Goal: Information Seeking & Learning: Learn about a topic

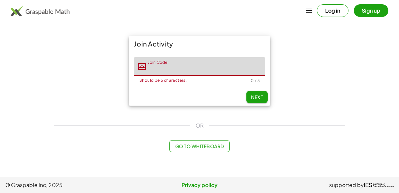
click at [164, 72] on input "Join Code" at bounding box center [205, 66] width 119 height 19
type input "*****"
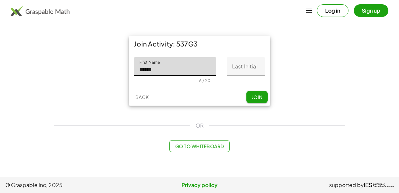
type input "******"
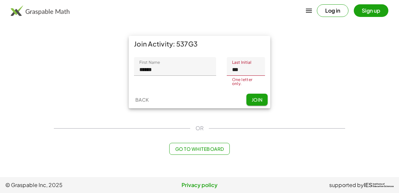
click at [251, 74] on input "***" at bounding box center [246, 66] width 38 height 19
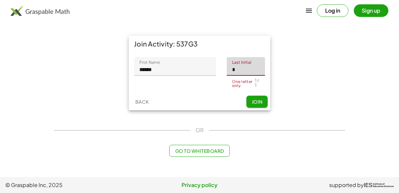
type input "*"
click at [253, 95] on div "Back Join" at bounding box center [199, 101] width 141 height 17
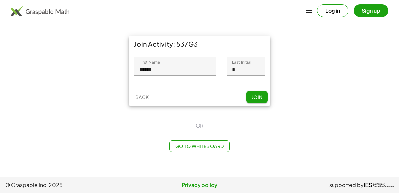
click at [253, 96] on span "Join" at bounding box center [256, 97] width 11 height 6
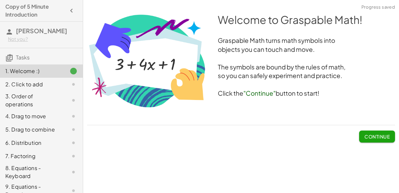
click at [368, 137] on span "Continue" at bounding box center [376, 137] width 25 height 6
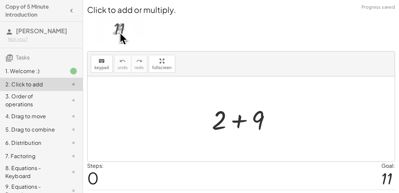
click at [235, 122] on div at bounding box center [243, 119] width 71 height 34
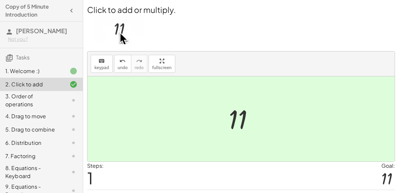
click at [29, 123] on div "3. Order of operations" at bounding box center [41, 129] width 83 height 13
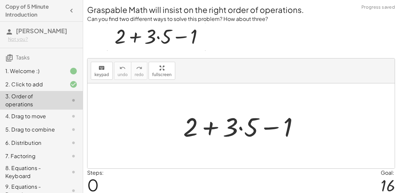
click at [239, 130] on div at bounding box center [244, 126] width 128 height 34
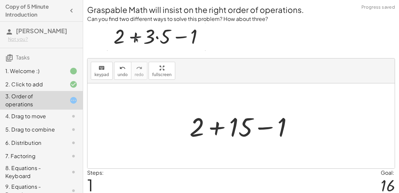
click at [221, 129] on div at bounding box center [243, 126] width 115 height 34
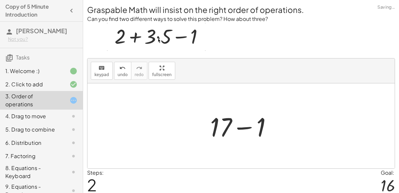
click at [246, 127] on div at bounding box center [244, 126] width 74 height 34
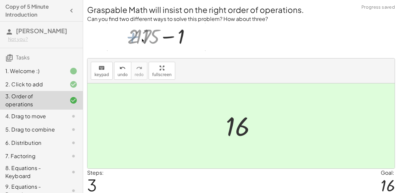
click at [38, 117] on div "4. Drag to move" at bounding box center [31, 116] width 53 height 8
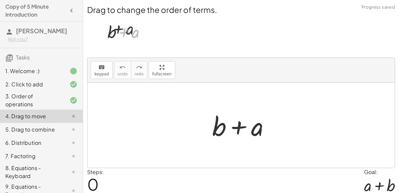
click at [239, 123] on div at bounding box center [243, 125] width 69 height 34
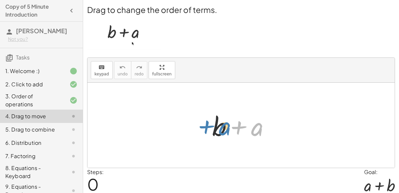
drag, startPoint x: 252, startPoint y: 125, endPoint x: 218, endPoint y: 123, distance: 34.2
click at [218, 123] on div at bounding box center [243, 125] width 69 height 34
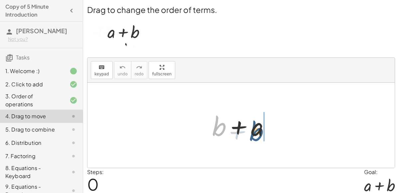
drag, startPoint x: 218, startPoint y: 124, endPoint x: 258, endPoint y: 127, distance: 40.3
click at [258, 127] on div at bounding box center [243, 125] width 69 height 34
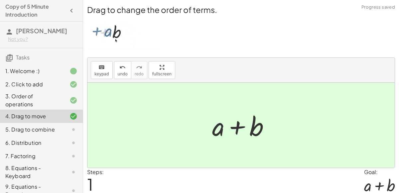
click at [45, 131] on div "5. Drag to combine" at bounding box center [31, 130] width 53 height 8
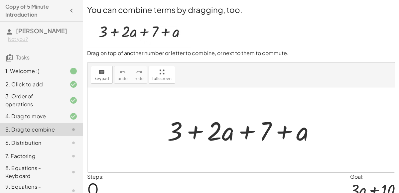
click at [195, 137] on div at bounding box center [244, 130] width 160 height 34
drag, startPoint x: 224, startPoint y: 134, endPoint x: 303, endPoint y: 131, distance: 78.8
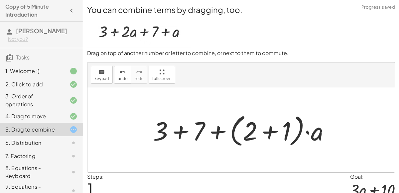
click at [307, 133] on div at bounding box center [243, 130] width 189 height 38
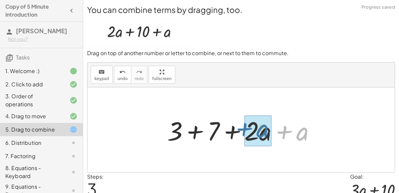
drag, startPoint x: 305, startPoint y: 137, endPoint x: 264, endPoint y: 135, distance: 40.3
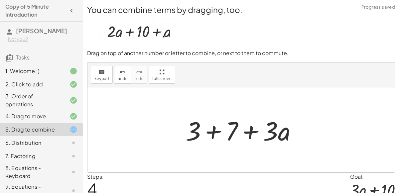
click at [211, 133] on div at bounding box center [243, 130] width 123 height 34
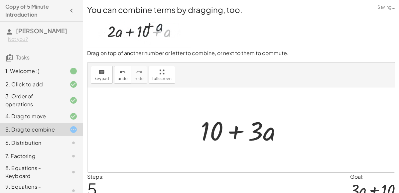
click at [232, 135] on div at bounding box center [243, 130] width 93 height 34
drag, startPoint x: 261, startPoint y: 134, endPoint x: 257, endPoint y: 136, distance: 5.1
click at [257, 136] on div at bounding box center [243, 130] width 93 height 34
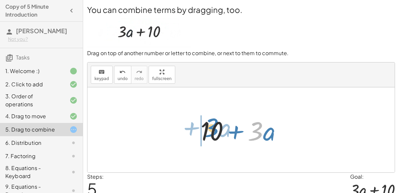
drag, startPoint x: 259, startPoint y: 137, endPoint x: 215, endPoint y: 134, distance: 44.3
click at [215, 134] on div at bounding box center [243, 130] width 93 height 34
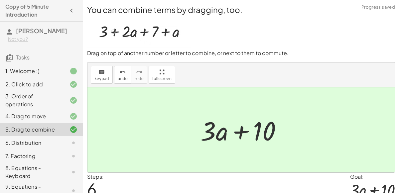
click at [18, 163] on div "6. Distribution" at bounding box center [41, 172] width 83 height 19
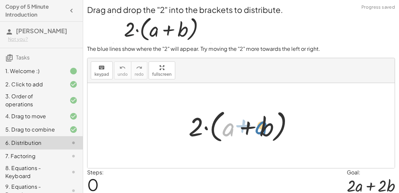
drag, startPoint x: 228, startPoint y: 131, endPoint x: 261, endPoint y: 129, distance: 33.3
click at [261, 129] on div at bounding box center [243, 126] width 117 height 38
click at [248, 127] on div at bounding box center [243, 126] width 117 height 38
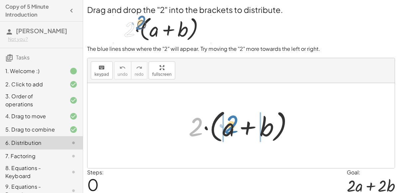
drag, startPoint x: 197, startPoint y: 136, endPoint x: 233, endPoint y: 133, distance: 35.9
click at [233, 133] on div at bounding box center [243, 126] width 117 height 38
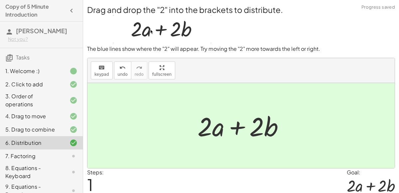
click at [18, 157] on div "7. Factoring" at bounding box center [31, 156] width 53 height 8
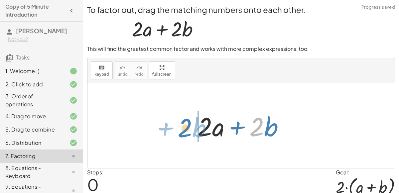
drag, startPoint x: 252, startPoint y: 131, endPoint x: 177, endPoint y: 132, distance: 75.1
click at [177, 132] on div "· 2 + · b + · 2 · a + · 2 · b" at bounding box center [240, 125] width 307 height 85
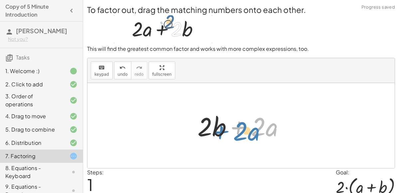
drag, startPoint x: 249, startPoint y: 133, endPoint x: 228, endPoint y: 135, distance: 21.4
click at [228, 135] on div at bounding box center [243, 126] width 99 height 34
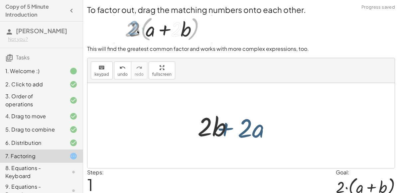
click at [228, 135] on div at bounding box center [243, 126] width 99 height 34
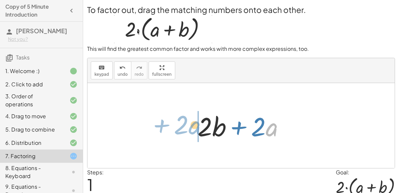
drag, startPoint x: 267, startPoint y: 134, endPoint x: 183, endPoint y: 127, distance: 83.7
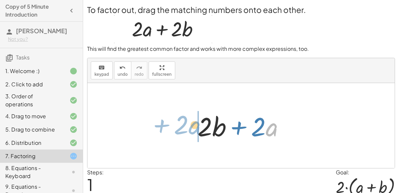
click at [183, 127] on div "+ · 2 · a + · 2 · b · a + · 2 + · 2 · a + · 2 · b" at bounding box center [240, 125] width 307 height 85
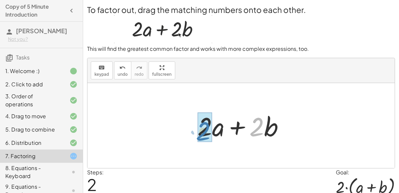
drag, startPoint x: 252, startPoint y: 134, endPoint x: 198, endPoint y: 138, distance: 53.6
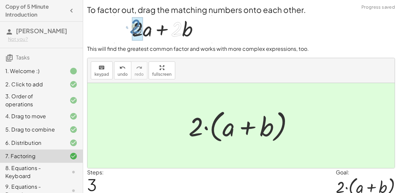
click at [50, 173] on div "8. Equations - Keyboard" at bounding box center [31, 172] width 53 height 16
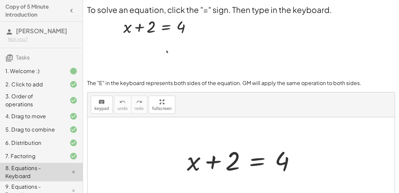
click at [193, 165] on div at bounding box center [243, 160] width 121 height 34
click at [262, 159] on div at bounding box center [243, 160] width 121 height 34
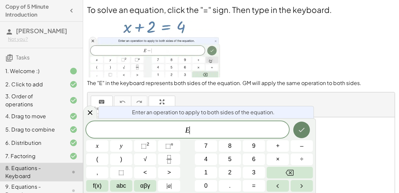
click at [301, 131] on icon "Done" at bounding box center [302, 130] width 6 height 4
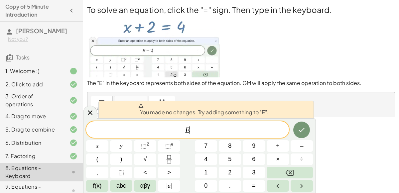
click at [342, 126] on div at bounding box center [240, 159] width 307 height 85
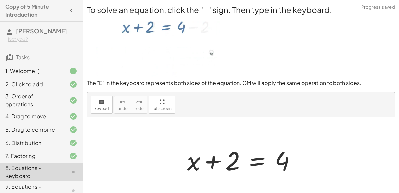
click at [254, 161] on div at bounding box center [243, 160] width 121 height 34
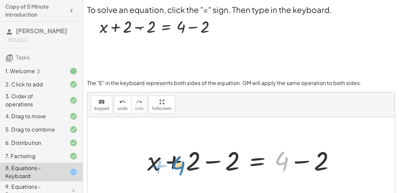
drag, startPoint x: 281, startPoint y: 163, endPoint x: 183, endPoint y: 166, distance: 97.7
click at [183, 166] on div at bounding box center [243, 160] width 199 height 34
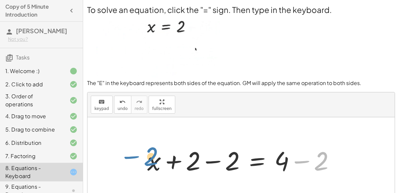
drag, startPoint x: 321, startPoint y: 167, endPoint x: 150, endPoint y: 164, distance: 170.4
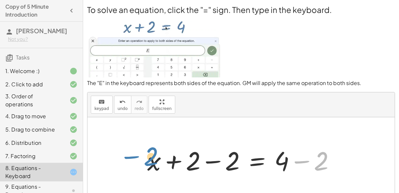
click at [150, 164] on div at bounding box center [243, 160] width 199 height 34
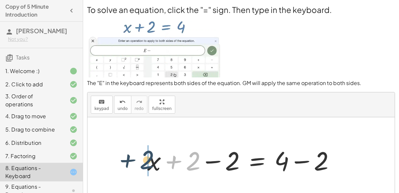
drag, startPoint x: 186, startPoint y: 161, endPoint x: 142, endPoint y: 161, distance: 44.5
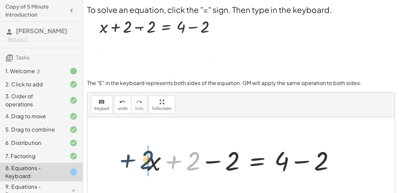
click at [142, 161] on div "+ x + 2 = 4 + 2 + x + 2 = 4 − 2 + − 2" at bounding box center [241, 160] width 208 height 38
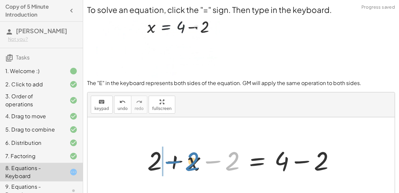
drag, startPoint x: 228, startPoint y: 168, endPoint x: 187, endPoint y: 168, distance: 40.2
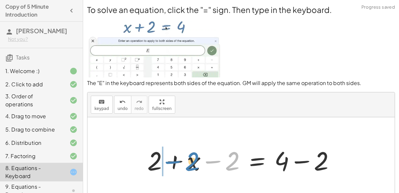
click at [187, 168] on div at bounding box center [243, 160] width 199 height 34
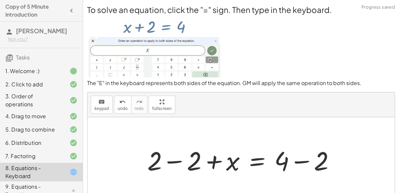
click at [177, 162] on div at bounding box center [243, 160] width 199 height 34
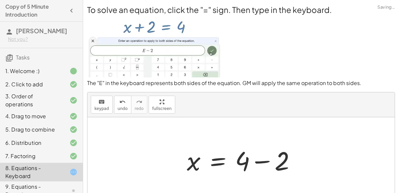
click at [260, 162] on div at bounding box center [243, 160] width 121 height 34
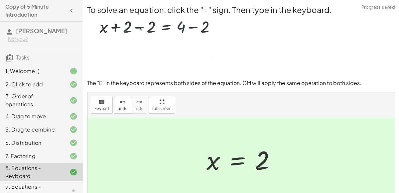
click at [34, 183] on div "9. Equations - Dragging" at bounding box center [31, 191] width 53 height 16
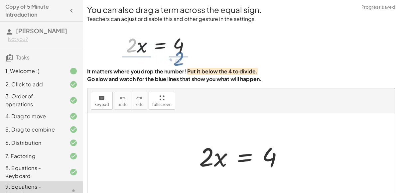
click at [217, 164] on div at bounding box center [244, 156] width 96 height 34
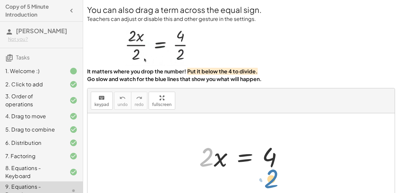
drag, startPoint x: 207, startPoint y: 161, endPoint x: 272, endPoint y: 183, distance: 68.6
click at [272, 183] on div "· 2 · 2 · x = 4" at bounding box center [240, 155] width 307 height 85
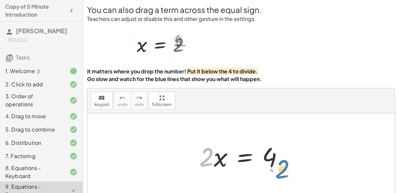
drag, startPoint x: 197, startPoint y: 163, endPoint x: 272, endPoint y: 176, distance: 76.4
click at [272, 176] on div "· 2 · x · 2 · x = 4" at bounding box center [240, 155] width 307 height 85
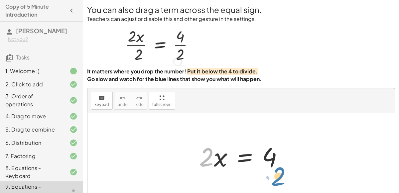
drag, startPoint x: 206, startPoint y: 161, endPoint x: 275, endPoint y: 181, distance: 72.5
click at [275, 181] on div "· 2 · 2 · x = 4" at bounding box center [240, 155] width 307 height 85
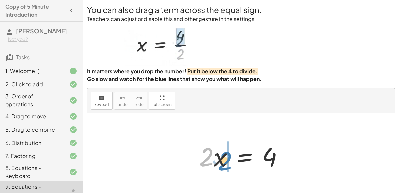
drag, startPoint x: 206, startPoint y: 160, endPoint x: 227, endPoint y: 163, distance: 21.5
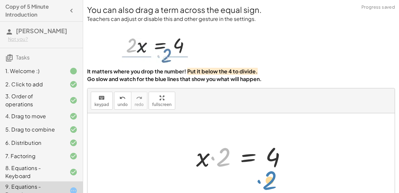
drag, startPoint x: 218, startPoint y: 161, endPoint x: 264, endPoint y: 184, distance: 51.4
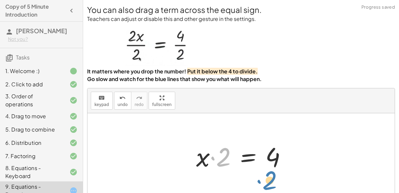
click at [264, 184] on div "· 2 · x = 4 · 2 · 2 · x = 4" at bounding box center [240, 155] width 307 height 85
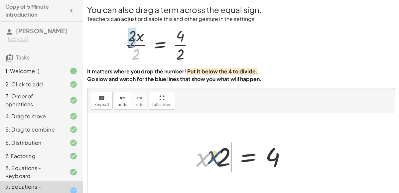
drag, startPoint x: 207, startPoint y: 165, endPoint x: 230, endPoint y: 160, distance: 23.4
click at [230, 160] on div at bounding box center [244, 156] width 102 height 34
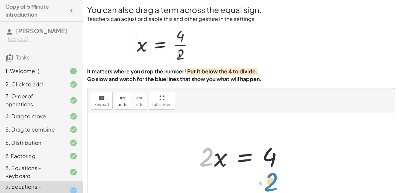
drag, startPoint x: 208, startPoint y: 161, endPoint x: 273, endPoint y: 181, distance: 68.4
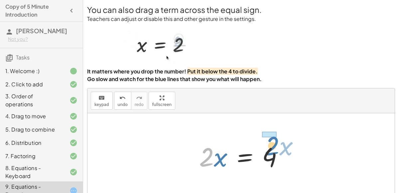
drag, startPoint x: 203, startPoint y: 164, endPoint x: 268, endPoint y: 153, distance: 66.3
click at [268, 153] on div at bounding box center [244, 156] width 96 height 34
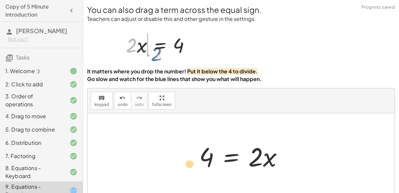
drag, startPoint x: 252, startPoint y: 157, endPoint x: 220, endPoint y: 168, distance: 33.8
click at [220, 168] on div at bounding box center [244, 156] width 96 height 34
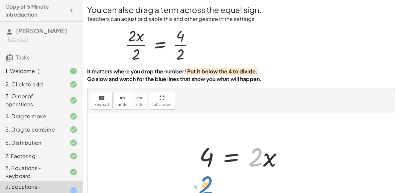
drag, startPoint x: 253, startPoint y: 163, endPoint x: 203, endPoint y: 192, distance: 57.4
click at [203, 192] on div "· 2 · x = 4 · x · 2 = 4 · 2 · x = 4 · 2 · 2 · x = 4" at bounding box center [240, 155] width 307 height 85
click at [231, 165] on div at bounding box center [244, 156] width 96 height 34
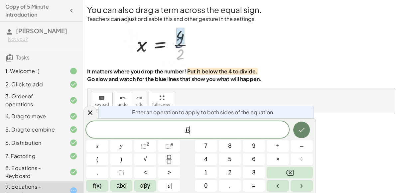
click at [303, 130] on icon "Done" at bounding box center [301, 130] width 8 height 8
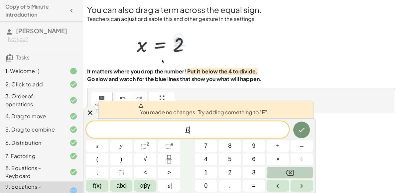
click at [297, 177] on button "Backspace" at bounding box center [289, 173] width 46 height 12
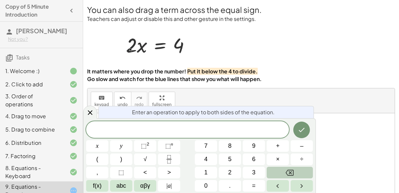
click at [297, 177] on button "Backspace" at bounding box center [289, 173] width 46 height 12
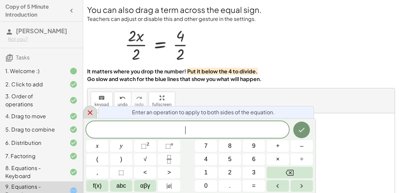
click at [92, 113] on icon at bounding box center [90, 113] width 8 height 8
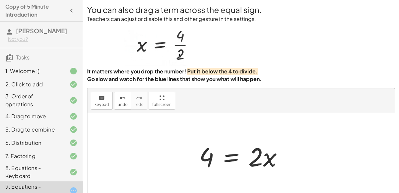
click at [226, 160] on div at bounding box center [244, 156] width 96 height 34
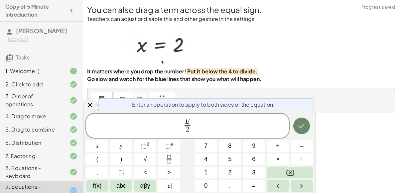
click at [297, 133] on button "Done" at bounding box center [301, 126] width 17 height 17
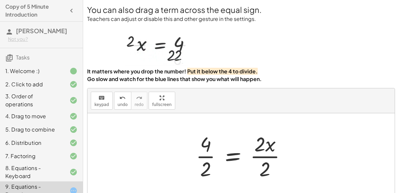
click at [265, 166] on div at bounding box center [243, 155] width 102 height 51
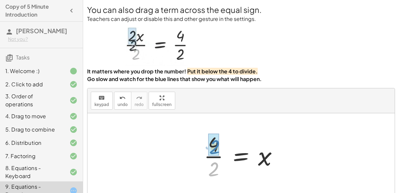
drag, startPoint x: 214, startPoint y: 165, endPoint x: 215, endPoint y: 143, distance: 22.3
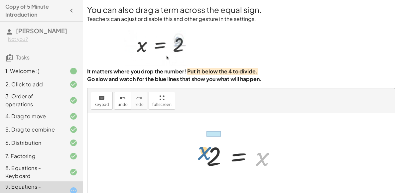
drag, startPoint x: 262, startPoint y: 155, endPoint x: 205, endPoint y: 150, distance: 57.7
click at [205, 150] on div at bounding box center [243, 156] width 81 height 33
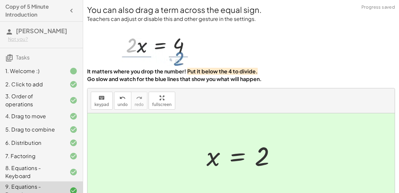
scroll to position [81, 0]
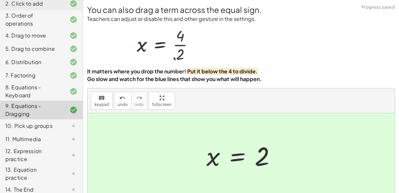
click at [54, 128] on div "10. Pick up groups" at bounding box center [31, 126] width 53 height 8
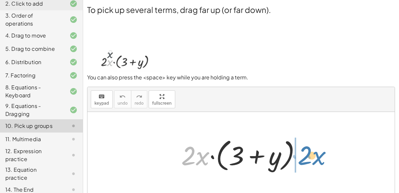
drag, startPoint x: 197, startPoint y: 153, endPoint x: 313, endPoint y: 153, distance: 116.3
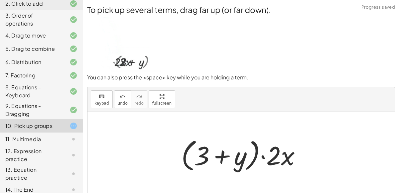
click at [221, 162] on div at bounding box center [244, 155] width 132 height 38
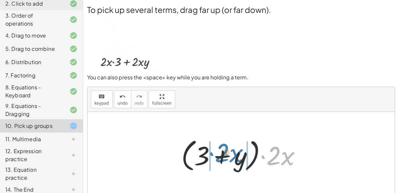
drag, startPoint x: 284, startPoint y: 160, endPoint x: 232, endPoint y: 157, distance: 51.9
click at [232, 157] on div at bounding box center [244, 155] width 132 height 38
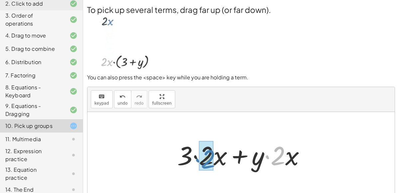
drag, startPoint x: 274, startPoint y: 159, endPoint x: 204, endPoint y: 163, distance: 69.8
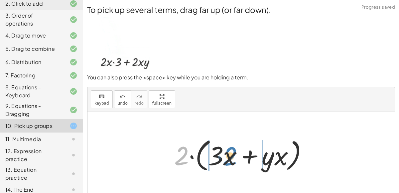
drag, startPoint x: 180, startPoint y: 160, endPoint x: 228, endPoint y: 160, distance: 48.5
click at [228, 160] on div at bounding box center [243, 155] width 145 height 38
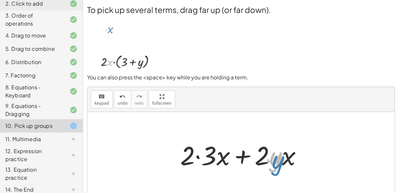
drag, startPoint x: 281, startPoint y: 162, endPoint x: 283, endPoint y: 166, distance: 4.3
click at [283, 166] on div at bounding box center [244, 155] width 134 height 34
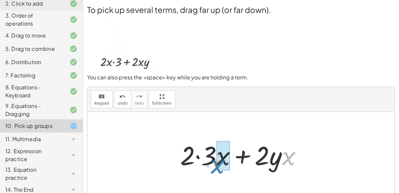
drag, startPoint x: 286, startPoint y: 161, endPoint x: 215, endPoint y: 170, distance: 71.2
click at [215, 170] on div at bounding box center [244, 155] width 134 height 34
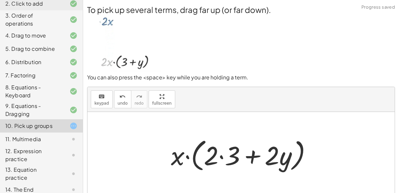
click at [220, 157] on div at bounding box center [243, 155] width 152 height 38
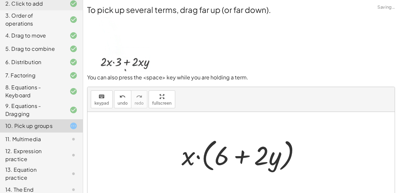
click at [241, 159] on div at bounding box center [243, 155] width 131 height 38
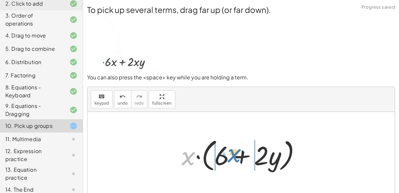
drag, startPoint x: 185, startPoint y: 168, endPoint x: 231, endPoint y: 165, distance: 45.9
click at [231, 165] on div at bounding box center [243, 155] width 131 height 38
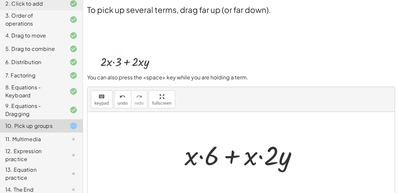
click at [259, 157] on div at bounding box center [243, 155] width 125 height 34
click at [232, 154] on div at bounding box center [243, 155] width 125 height 34
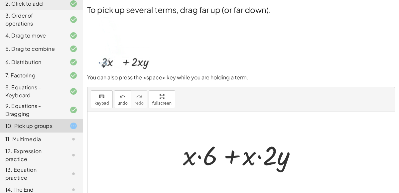
click at [233, 155] on div at bounding box center [243, 155] width 125 height 34
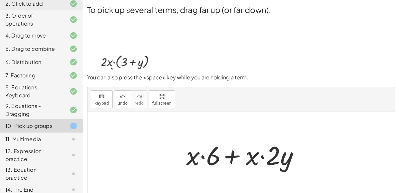
click at [233, 155] on div at bounding box center [243, 155] width 125 height 34
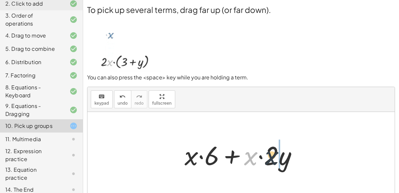
drag, startPoint x: 253, startPoint y: 158, endPoint x: 282, endPoint y: 158, distance: 29.2
click at [282, 158] on div at bounding box center [243, 155] width 125 height 34
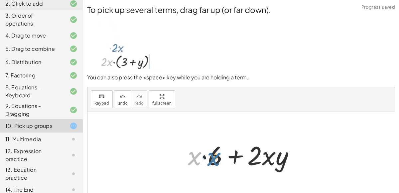
drag, startPoint x: 195, startPoint y: 158, endPoint x: 215, endPoint y: 159, distance: 19.6
click at [215, 159] on div at bounding box center [243, 155] width 119 height 34
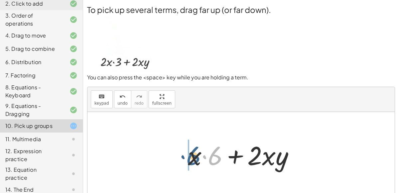
drag, startPoint x: 213, startPoint y: 158, endPoint x: 190, endPoint y: 159, distance: 22.6
click at [190, 159] on div at bounding box center [243, 155] width 119 height 34
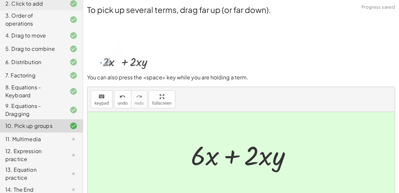
click at [223, 157] on div at bounding box center [243, 155] width 112 height 34
click at [50, 138] on div "11. Multimedia" at bounding box center [31, 139] width 53 height 8
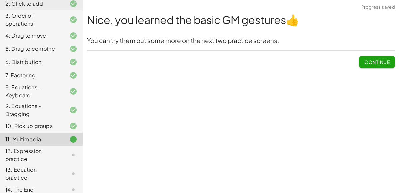
click at [375, 64] on span "Continue" at bounding box center [376, 62] width 25 height 6
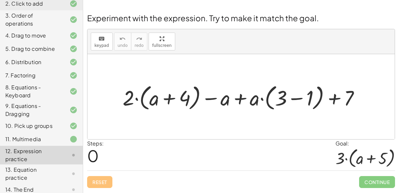
click at [236, 101] on div at bounding box center [243, 96] width 249 height 31
drag, startPoint x: 228, startPoint y: 101, endPoint x: 258, endPoint y: 102, distance: 30.3
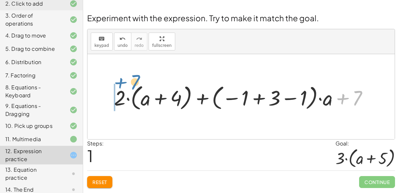
drag, startPoint x: 355, startPoint y: 100, endPoint x: 128, endPoint y: 87, distance: 226.9
click at [128, 87] on div at bounding box center [244, 96] width 266 height 31
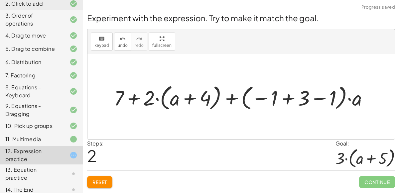
click at [138, 98] on div at bounding box center [244, 96] width 266 height 31
click at [134, 99] on div at bounding box center [244, 96] width 266 height 31
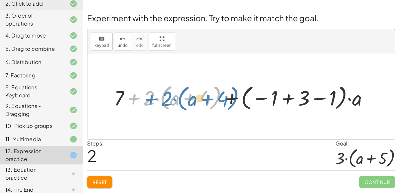
drag, startPoint x: 147, startPoint y: 103, endPoint x: 140, endPoint y: 104, distance: 6.8
click at [140, 104] on div at bounding box center [244, 96] width 266 height 31
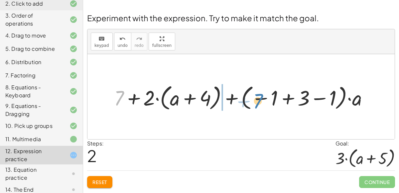
drag, startPoint x: 115, startPoint y: 101, endPoint x: 248, endPoint y: 102, distance: 133.2
click at [248, 102] on div at bounding box center [244, 96] width 266 height 31
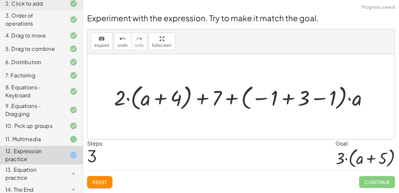
click at [202, 100] on div at bounding box center [244, 96] width 266 height 31
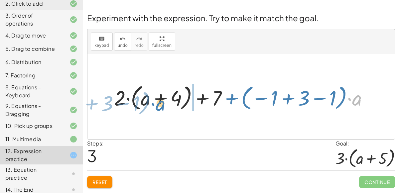
drag, startPoint x: 358, startPoint y: 99, endPoint x: 170, endPoint y: 101, distance: 188.3
click at [170, 101] on div at bounding box center [244, 96] width 266 height 31
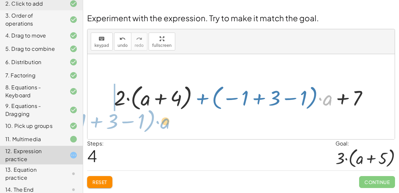
drag, startPoint x: 328, startPoint y: 101, endPoint x: 167, endPoint y: 125, distance: 162.8
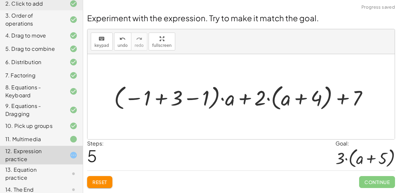
click at [225, 124] on div at bounding box center [240, 96] width 307 height 85
drag, startPoint x: 232, startPoint y: 102, endPoint x: 289, endPoint y: 102, distance: 56.8
click at [289, 102] on div at bounding box center [244, 96] width 266 height 31
click at [267, 97] on div at bounding box center [244, 96] width 266 height 31
drag, startPoint x: 356, startPoint y: 103, endPoint x: 255, endPoint y: 112, distance: 101.4
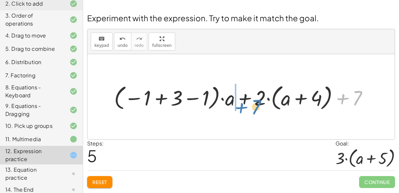
click at [255, 112] on div at bounding box center [244, 96] width 266 height 31
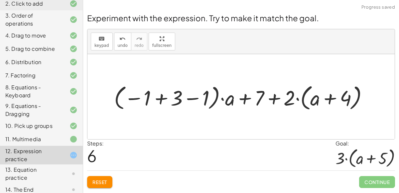
click at [162, 100] on div at bounding box center [244, 96] width 266 height 31
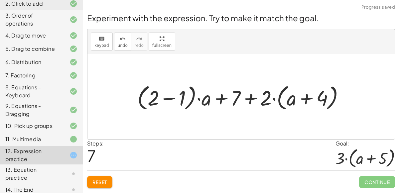
click at [164, 98] on div at bounding box center [243, 96] width 219 height 31
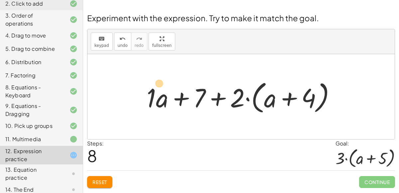
drag, startPoint x: 158, startPoint y: 101, endPoint x: 156, endPoint y: 88, distance: 13.8
click at [156, 88] on div at bounding box center [243, 97] width 201 height 38
click at [215, 99] on div at bounding box center [243, 97] width 201 height 38
click at [177, 98] on div at bounding box center [243, 97] width 201 height 38
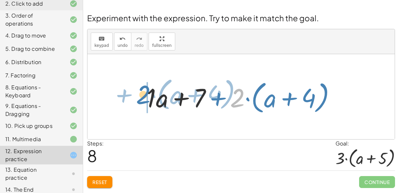
drag, startPoint x: 233, startPoint y: 103, endPoint x: 139, endPoint y: 100, distance: 94.4
click at [139, 100] on div "+ · 2 · ( + a + 4 ) − a + · a · ( + 3 − 1 ) + 7 + · 2 · ( + a + 4 ) + · ( − 1 +…" at bounding box center [241, 97] width 209 height 42
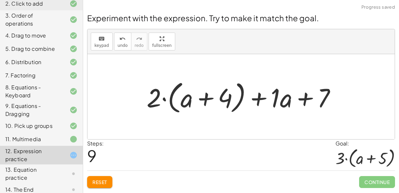
click at [185, 97] on div at bounding box center [243, 97] width 201 height 38
drag, startPoint x: 184, startPoint y: 100, endPoint x: 268, endPoint y: 101, distance: 84.4
click at [268, 101] on div at bounding box center [243, 97] width 201 height 38
drag, startPoint x: 189, startPoint y: 100, endPoint x: 243, endPoint y: 95, distance: 54.3
click at [243, 95] on div at bounding box center [243, 97] width 201 height 38
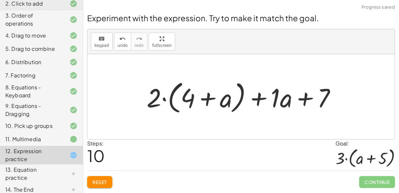
click at [208, 98] on div at bounding box center [243, 97] width 201 height 38
drag, startPoint x: 275, startPoint y: 100, endPoint x: 221, endPoint y: 101, distance: 54.5
click at [221, 101] on div at bounding box center [243, 97] width 201 height 38
drag, startPoint x: 287, startPoint y: 101, endPoint x: 224, endPoint y: 101, distance: 63.8
click at [224, 101] on div at bounding box center [243, 97] width 201 height 38
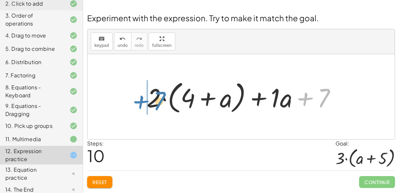
drag, startPoint x: 321, startPoint y: 98, endPoint x: 156, endPoint y: 101, distance: 165.1
click at [156, 101] on div at bounding box center [243, 97] width 201 height 38
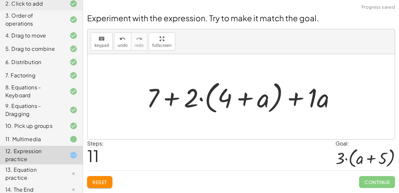
click at [168, 100] on div at bounding box center [243, 97] width 201 height 38
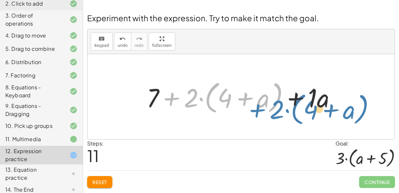
drag, startPoint x: 168, startPoint y: 99, endPoint x: 227, endPoint y: 119, distance: 61.6
click at [227, 119] on div "+ · 2 · ( + a + 4 ) − a + · a · ( + 3 − 1 ) + 7 + · 2 · ( + a + 4 ) + · ( − 1 +…" at bounding box center [240, 96] width 307 height 85
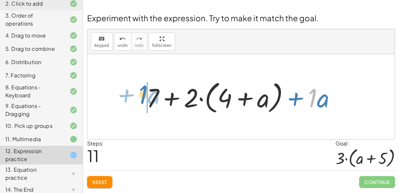
drag, startPoint x: 310, startPoint y: 102, endPoint x: 153, endPoint y: 104, distance: 156.8
click at [153, 104] on div at bounding box center [243, 97] width 201 height 38
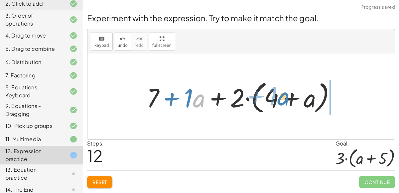
drag, startPoint x: 194, startPoint y: 102, endPoint x: 279, endPoint y: 100, distance: 84.4
click at [279, 100] on div at bounding box center [243, 97] width 201 height 38
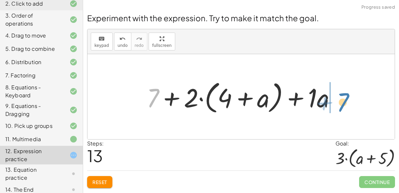
drag, startPoint x: 154, startPoint y: 101, endPoint x: 344, endPoint y: 105, distance: 190.0
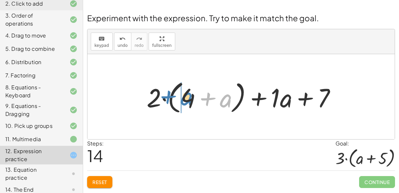
drag, startPoint x: 222, startPoint y: 105, endPoint x: 182, endPoint y: 103, distance: 40.6
click at [182, 103] on div at bounding box center [243, 97] width 201 height 38
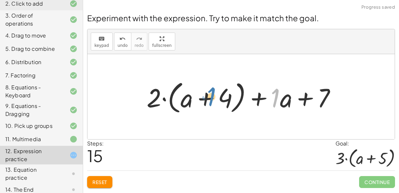
drag, startPoint x: 274, startPoint y: 104, endPoint x: 210, endPoint y: 102, distance: 63.8
click at [210, 102] on div at bounding box center [243, 97] width 201 height 38
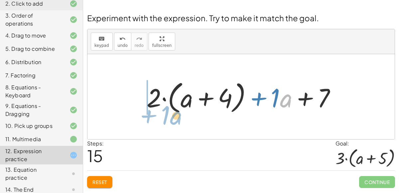
drag, startPoint x: 287, startPoint y: 106, endPoint x: 177, endPoint y: 123, distance: 110.9
click at [177, 123] on div "+ · 2 · ( + a + 4 ) − a + · a · ( + 3 − 1 ) + 7 + · 2 · ( + a + 4 ) + · ( − 1 +…" at bounding box center [240, 96] width 307 height 85
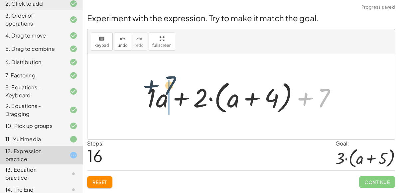
drag, startPoint x: 320, startPoint y: 104, endPoint x: 164, endPoint y: 93, distance: 155.5
click at [164, 93] on div at bounding box center [243, 97] width 201 height 38
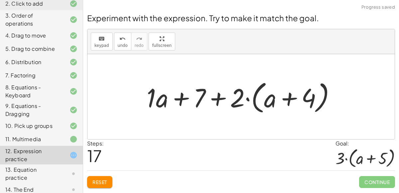
click at [177, 98] on div at bounding box center [243, 97] width 201 height 38
drag, startPoint x: 235, startPoint y: 95, endPoint x: 286, endPoint y: 112, distance: 53.8
click at [286, 112] on div at bounding box center [243, 97] width 201 height 38
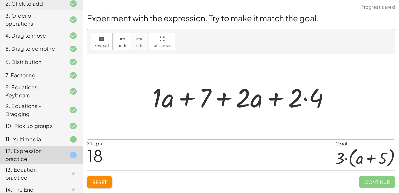
click at [306, 98] on div at bounding box center [243, 97] width 189 height 34
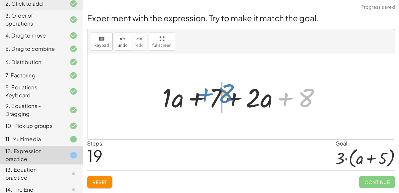
drag, startPoint x: 306, startPoint y: 100, endPoint x: 226, endPoint y: 96, distance: 79.8
click at [226, 96] on div at bounding box center [244, 97] width 170 height 34
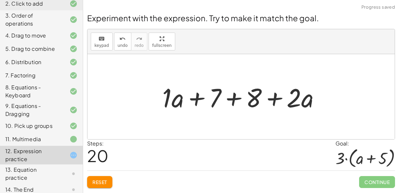
click at [232, 98] on div at bounding box center [244, 97] width 170 height 34
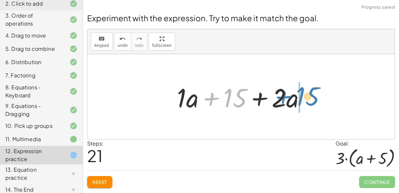
drag, startPoint x: 234, startPoint y: 101, endPoint x: 307, endPoint y: 100, distance: 72.4
click at [307, 100] on div at bounding box center [243, 97] width 140 height 34
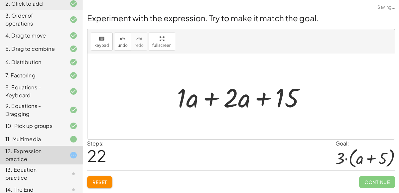
click at [210, 99] on div at bounding box center [243, 97] width 140 height 34
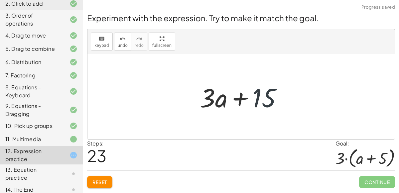
click at [252, 103] on div at bounding box center [243, 97] width 94 height 34
click at [242, 99] on div at bounding box center [243, 97] width 94 height 34
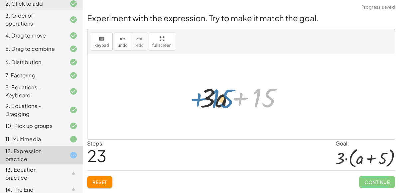
drag, startPoint x: 260, startPoint y: 100, endPoint x: 218, endPoint y: 101, distance: 41.5
click at [218, 101] on div at bounding box center [243, 97] width 94 height 34
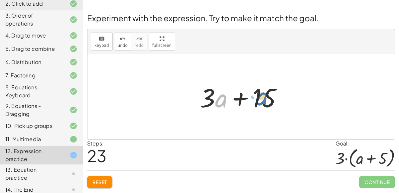
drag, startPoint x: 219, startPoint y: 101, endPoint x: 259, endPoint y: 99, distance: 40.9
click at [259, 99] on div at bounding box center [243, 97] width 94 height 34
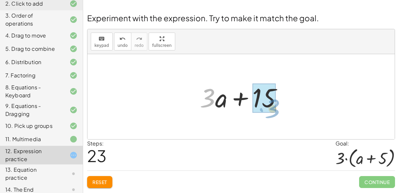
drag, startPoint x: 211, startPoint y: 96, endPoint x: 276, endPoint y: 106, distance: 65.5
click at [276, 106] on div at bounding box center [243, 97] width 94 height 34
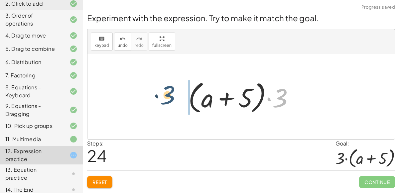
drag, startPoint x: 275, startPoint y: 106, endPoint x: 163, endPoint y: 103, distance: 112.0
click at [163, 103] on div "+ · 2 · ( + a + 4 ) − a + · a · ( + 3 − 1 ) + 7 + · 2 · ( + a + 4 ) + · ( − 1 +…" at bounding box center [240, 96] width 307 height 85
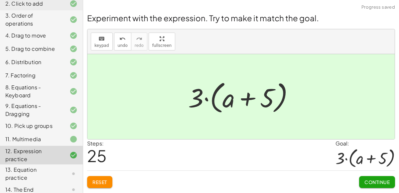
click at [62, 166] on div "13. Equation practice" at bounding box center [41, 173] width 83 height 19
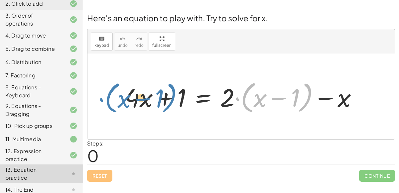
drag, startPoint x: 252, startPoint y: 105, endPoint x: 130, endPoint y: 112, distance: 122.1
click at [130, 112] on div at bounding box center [244, 97] width 244 height 38
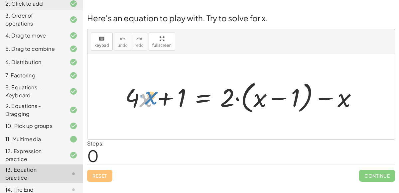
click at [146, 100] on div at bounding box center [244, 97] width 244 height 38
drag, startPoint x: 178, startPoint y: 102, endPoint x: 235, endPoint y: 101, distance: 57.2
click at [235, 101] on div at bounding box center [244, 97] width 244 height 38
drag, startPoint x: 345, startPoint y: 103, endPoint x: 279, endPoint y: 104, distance: 66.8
click at [279, 104] on div at bounding box center [244, 97] width 244 height 38
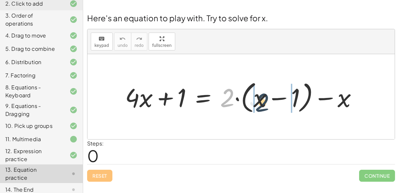
drag, startPoint x: 224, startPoint y: 101, endPoint x: 262, endPoint y: 106, distance: 38.6
click at [262, 106] on div at bounding box center [244, 97] width 244 height 38
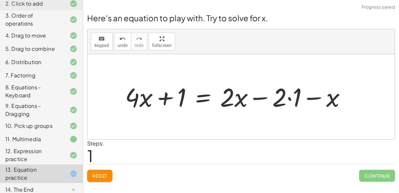
click at [288, 100] on div at bounding box center [238, 97] width 233 height 34
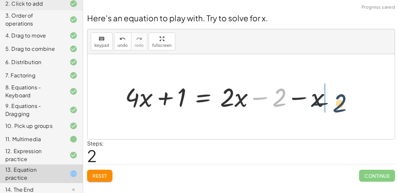
drag, startPoint x: 276, startPoint y: 103, endPoint x: 348, endPoint y: 109, distance: 72.0
click at [348, 109] on div "+ · 4 · x + 1 = + · 2 · ( + x − 1 ) − x + · 4 · x + 1 = + · 2 · x − · 2 · 1 − x…" at bounding box center [240, 96] width 307 height 85
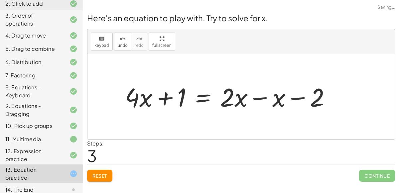
click at [260, 97] on div at bounding box center [230, 97] width 217 height 34
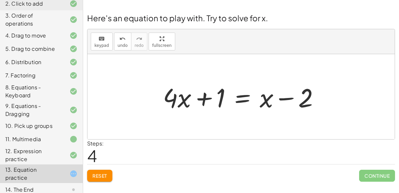
click at [203, 103] on div at bounding box center [243, 97] width 168 height 34
drag, startPoint x: 175, startPoint y: 103, endPoint x: 230, endPoint y: 103, distance: 54.5
click at [230, 103] on div at bounding box center [243, 97] width 168 height 34
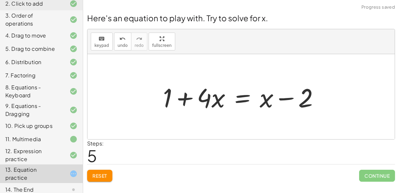
click at [183, 102] on div at bounding box center [243, 97] width 168 height 34
click at [237, 98] on div at bounding box center [243, 97] width 168 height 34
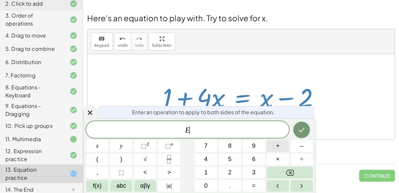
click at [274, 143] on button "+" at bounding box center [277, 146] width 22 height 12
click at [250, 173] on button "3" at bounding box center [253, 173] width 22 height 12
click at [301, 134] on button "Done" at bounding box center [301, 130] width 17 height 17
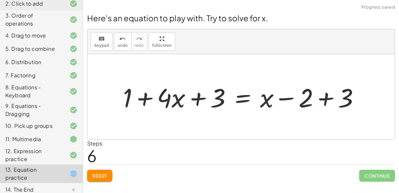
click at [329, 100] on div at bounding box center [244, 97] width 248 height 34
click at [201, 99] on div at bounding box center [221, 97] width 203 height 34
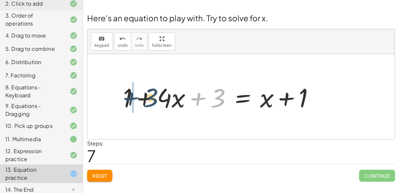
drag, startPoint x: 215, startPoint y: 104, endPoint x: 147, endPoint y: 105, distance: 67.8
click at [147, 105] on div at bounding box center [221, 97] width 203 height 34
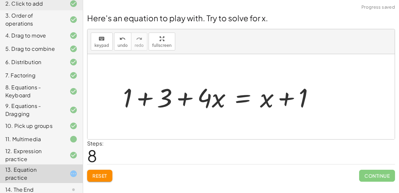
click at [144, 96] on div at bounding box center [221, 97] width 203 height 34
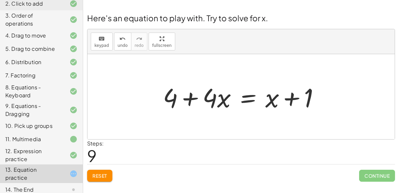
click at [250, 97] on div at bounding box center [243, 97] width 168 height 34
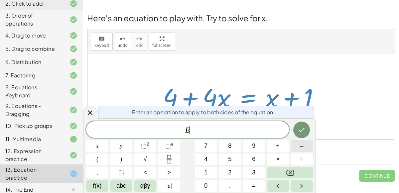
click at [301, 148] on span "–" at bounding box center [301, 145] width 3 height 9
click at [257, 176] on button "3" at bounding box center [253, 173] width 22 height 12
click at [297, 132] on icon "Done" at bounding box center [301, 130] width 8 height 8
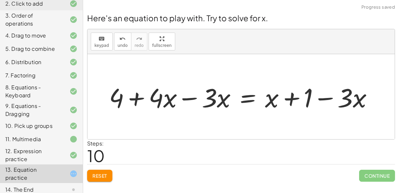
click at [188, 99] on div at bounding box center [243, 97] width 275 height 34
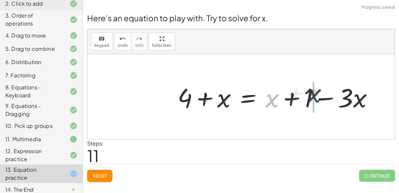
drag, startPoint x: 272, startPoint y: 100, endPoint x: 322, endPoint y: 95, distance: 50.0
click at [322, 95] on div at bounding box center [277, 97] width 207 height 34
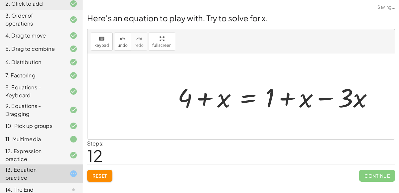
click at [324, 98] on div at bounding box center [277, 97] width 207 height 34
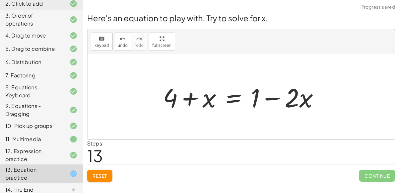
click at [188, 103] on div at bounding box center [243, 97] width 168 height 34
click at [174, 102] on div at bounding box center [243, 97] width 168 height 34
click at [100, 176] on span "Reset" at bounding box center [99, 176] width 15 height 6
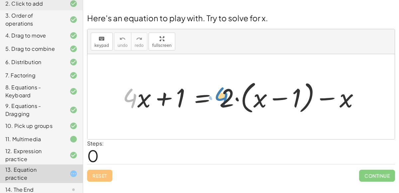
drag, startPoint x: 130, startPoint y: 100, endPoint x: 220, endPoint y: 98, distance: 90.4
click at [220, 98] on div at bounding box center [243, 97] width 248 height 38
drag, startPoint x: 130, startPoint y: 100, endPoint x: 158, endPoint y: 103, distance: 28.4
click at [158, 103] on div at bounding box center [243, 97] width 248 height 38
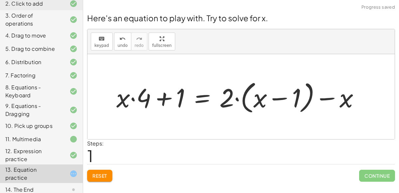
click at [158, 100] on div at bounding box center [240, 97] width 255 height 38
click at [160, 100] on div at bounding box center [240, 97] width 255 height 38
click at [161, 100] on div at bounding box center [240, 97] width 255 height 38
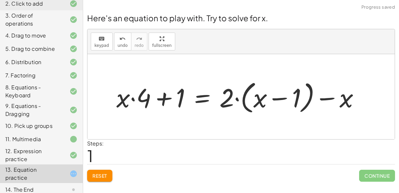
click at [161, 100] on div at bounding box center [240, 97] width 255 height 38
drag, startPoint x: 339, startPoint y: 103, endPoint x: 229, endPoint y: 105, distance: 110.0
click at [229, 105] on div at bounding box center [240, 97] width 255 height 38
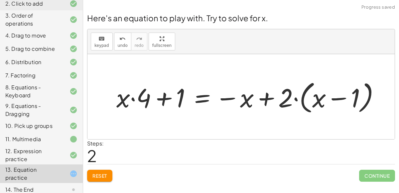
click at [271, 97] on div at bounding box center [250, 97] width 275 height 38
drag, startPoint x: 317, startPoint y: 105, endPoint x: 289, endPoint y: 101, distance: 28.9
click at [289, 101] on div at bounding box center [250, 97] width 275 height 38
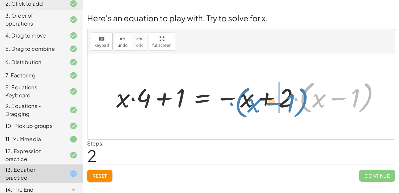
drag, startPoint x: 312, startPoint y: 101, endPoint x: 247, endPoint y: 105, distance: 64.9
click at [247, 105] on div at bounding box center [250, 97] width 275 height 38
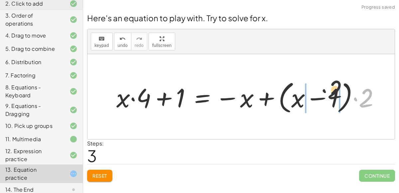
drag, startPoint x: 367, startPoint y: 104, endPoint x: 299, endPoint y: 104, distance: 68.4
click at [299, 104] on div at bounding box center [250, 97] width 275 height 38
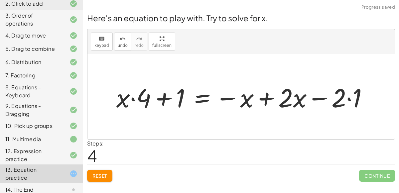
click at [348, 100] on div at bounding box center [244, 97] width 263 height 34
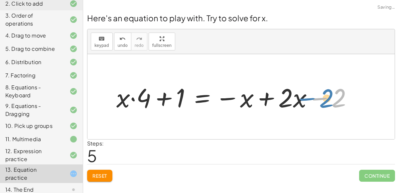
drag, startPoint x: 343, startPoint y: 101, endPoint x: 330, endPoint y: 101, distance: 12.6
click at [330, 101] on div at bounding box center [237, 97] width 248 height 34
click at [265, 97] on div at bounding box center [237, 97] width 248 height 34
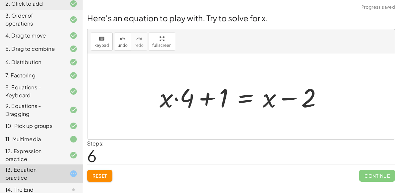
click at [214, 98] on div at bounding box center [243, 97] width 174 height 34
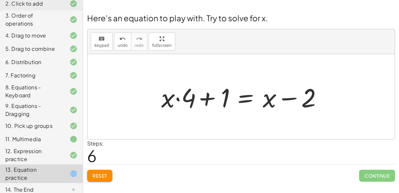
click at [214, 98] on div at bounding box center [243, 97] width 174 height 34
drag, startPoint x: 223, startPoint y: 99, endPoint x: 176, endPoint y: 102, distance: 46.6
click at [176, 102] on div at bounding box center [243, 97] width 174 height 34
click at [246, 101] on div at bounding box center [243, 97] width 174 height 34
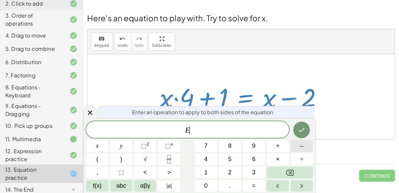
click at [295, 147] on button "–" at bounding box center [301, 146] width 22 height 12
click at [197, 171] on button "1" at bounding box center [206, 173] width 22 height 12
click at [300, 134] on icon "Done" at bounding box center [301, 130] width 8 height 8
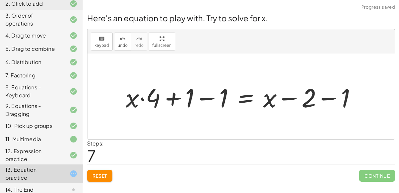
click at [329, 100] on div at bounding box center [243, 97] width 242 height 34
click at [209, 99] on div at bounding box center [226, 97] width 209 height 34
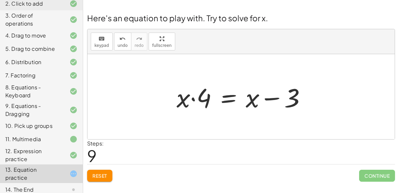
click at [227, 96] on div at bounding box center [243, 97] width 141 height 34
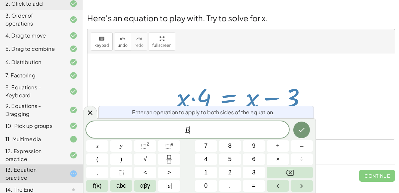
click at [227, 96] on div at bounding box center [243, 97] width 141 height 34
click at [269, 146] on button "+" at bounding box center [277, 146] width 22 height 12
click at [255, 165] on button "6" at bounding box center [253, 159] width 22 height 12
click at [291, 170] on icon "Backspace" at bounding box center [289, 173] width 8 height 6
click at [256, 171] on button "3" at bounding box center [253, 173] width 22 height 12
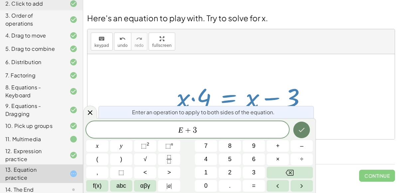
click at [298, 136] on button "Done" at bounding box center [301, 130] width 17 height 17
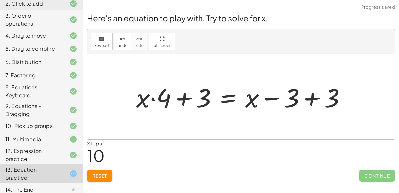
click at [183, 98] on div at bounding box center [243, 97] width 221 height 34
click at [308, 98] on div at bounding box center [243, 97] width 221 height 34
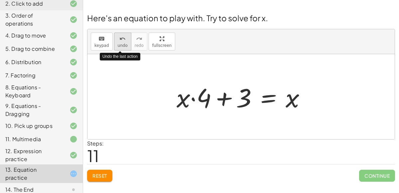
click at [124, 44] on span "undo" at bounding box center [123, 45] width 10 height 5
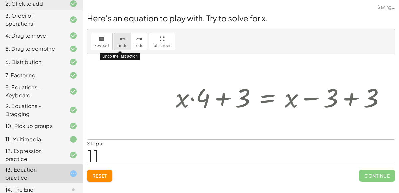
click at [124, 44] on span "undo" at bounding box center [123, 45] width 10 height 5
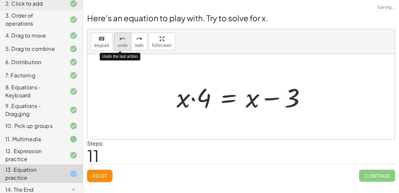
click at [124, 44] on span "undo" at bounding box center [123, 45] width 10 height 5
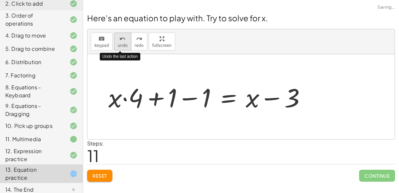
click at [124, 44] on span "undo" at bounding box center [123, 45] width 10 height 5
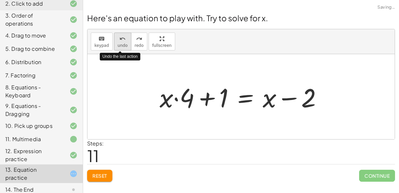
click at [124, 44] on span "undo" at bounding box center [123, 45] width 10 height 5
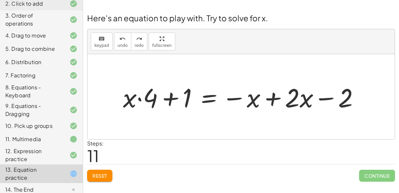
click at [272, 100] on div at bounding box center [244, 97] width 248 height 34
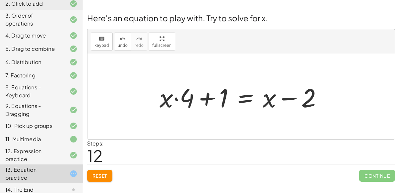
click at [290, 98] on div at bounding box center [243, 97] width 174 height 34
click at [289, 99] on div at bounding box center [243, 97] width 174 height 34
click at [211, 105] on div at bounding box center [243, 97] width 174 height 34
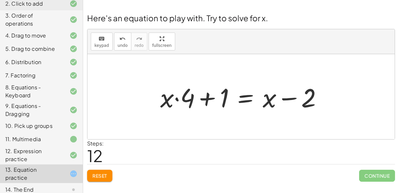
click at [211, 105] on div at bounding box center [243, 97] width 174 height 34
click at [200, 107] on div at bounding box center [243, 97] width 174 height 34
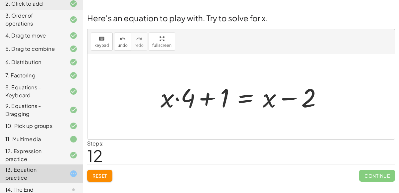
click at [200, 107] on div at bounding box center [243, 97] width 174 height 34
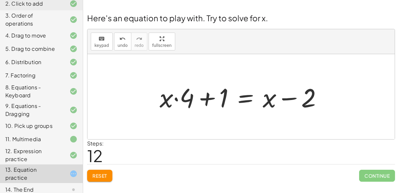
click at [179, 102] on div at bounding box center [243, 97] width 174 height 34
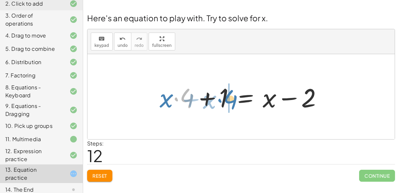
drag, startPoint x: 191, startPoint y: 97, endPoint x: 234, endPoint y: 99, distance: 43.2
click at [234, 99] on div at bounding box center [243, 97] width 174 height 34
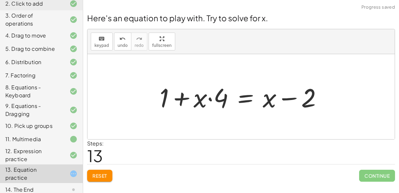
click at [178, 99] on div at bounding box center [243, 97] width 174 height 34
drag, startPoint x: 276, startPoint y: 101, endPoint x: 225, endPoint y: 87, distance: 52.6
click at [225, 87] on div at bounding box center [243, 97] width 174 height 34
click at [95, 173] on span "Reset" at bounding box center [99, 176] width 15 height 6
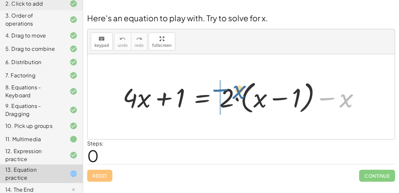
drag, startPoint x: 351, startPoint y: 95, endPoint x: 242, endPoint y: 87, distance: 108.6
click at [242, 87] on div at bounding box center [243, 97] width 248 height 38
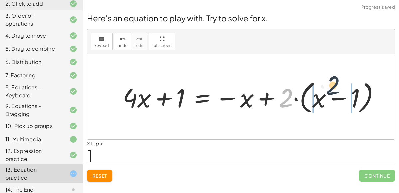
drag, startPoint x: 284, startPoint y: 105, endPoint x: 333, endPoint y: 93, distance: 51.0
click at [333, 93] on div at bounding box center [253, 97] width 269 height 38
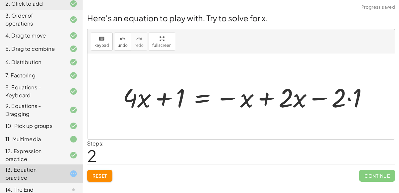
click at [245, 100] on div at bounding box center [247, 97] width 257 height 34
click at [209, 97] on div at bounding box center [247, 97] width 257 height 34
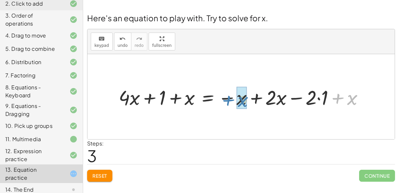
drag, startPoint x: 351, startPoint y: 96, endPoint x: 241, endPoint y: 98, distance: 110.0
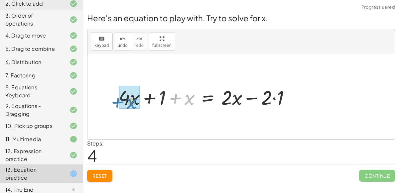
drag, startPoint x: 190, startPoint y: 101, endPoint x: 133, endPoint y: 105, distance: 57.6
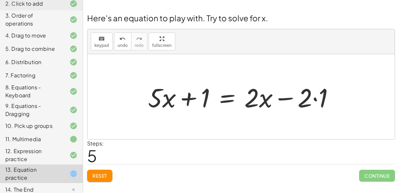
click at [315, 100] on div at bounding box center [243, 97] width 198 height 34
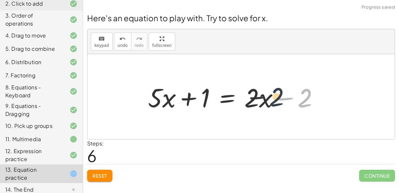
drag, startPoint x: 305, startPoint y: 102, endPoint x: 271, endPoint y: 101, distance: 34.5
click at [271, 101] on div at bounding box center [235, 97] width 182 height 34
click at [227, 98] on div at bounding box center [235, 97] width 182 height 34
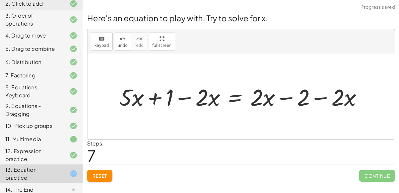
click at [323, 97] on div at bounding box center [243, 96] width 255 height 30
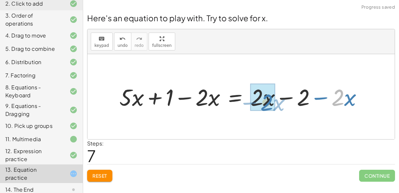
drag, startPoint x: 338, startPoint y: 99, endPoint x: 268, endPoint y: 104, distance: 70.3
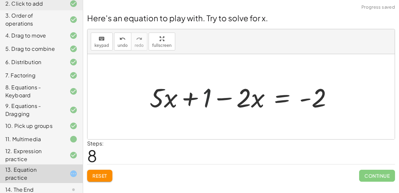
click at [211, 102] on div at bounding box center [243, 97] width 195 height 34
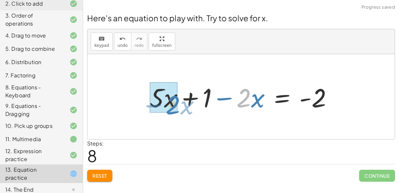
drag, startPoint x: 247, startPoint y: 103, endPoint x: 170, endPoint y: 111, distance: 77.5
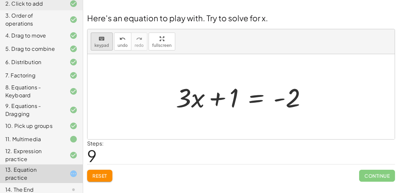
click at [100, 43] on span "keypad" at bounding box center [101, 45] width 15 height 5
click at [254, 141] on div "Steps: 9" at bounding box center [241, 152] width 308 height 25
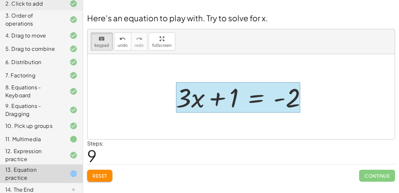
click at [256, 104] on div at bounding box center [238, 97] width 124 height 31
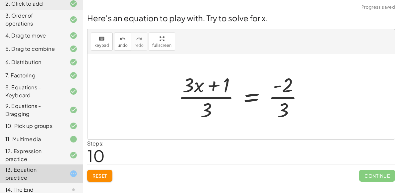
click at [199, 99] on div at bounding box center [243, 96] width 137 height 51
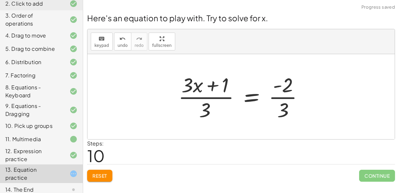
click at [199, 99] on div at bounding box center [243, 96] width 137 height 51
click at [274, 98] on div at bounding box center [243, 96] width 137 height 51
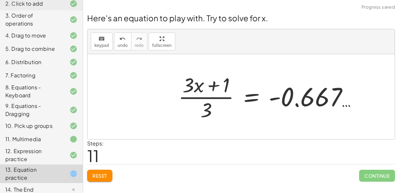
click at [220, 98] on div at bounding box center [270, 96] width 191 height 51
click at [195, 89] on div at bounding box center [270, 96] width 191 height 51
drag, startPoint x: 183, startPoint y: 85, endPoint x: 189, endPoint y: 86, distance: 6.1
click at [189, 86] on div at bounding box center [270, 96] width 191 height 51
click at [225, 89] on div at bounding box center [270, 96] width 191 height 51
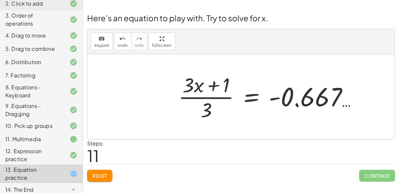
click at [247, 99] on div at bounding box center [270, 96] width 191 height 51
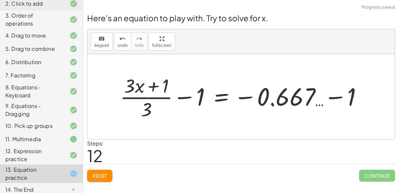
click at [182, 97] on div at bounding box center [244, 96] width 254 height 48
click at [118, 44] on span "undo" at bounding box center [123, 45] width 10 height 5
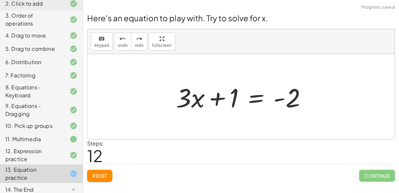
click at [261, 103] on div at bounding box center [243, 97] width 142 height 34
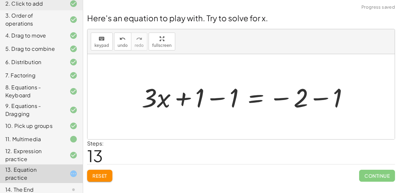
click at [218, 101] on div at bounding box center [247, 97] width 219 height 34
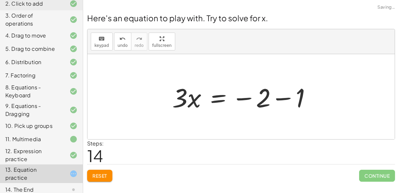
click at [318, 97] on div at bounding box center [244, 97] width 150 height 34
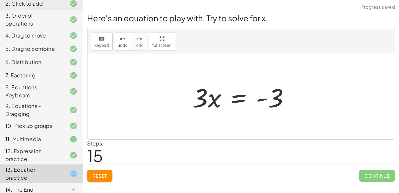
click at [243, 98] on div at bounding box center [243, 97] width 109 height 34
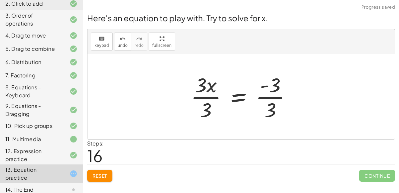
click at [212, 98] on div at bounding box center [243, 96] width 112 height 51
click at [263, 97] on div at bounding box center [252, 96] width 96 height 51
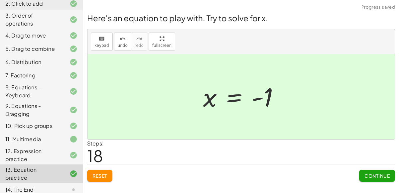
click at [364, 173] on span "Continue" at bounding box center [376, 176] width 25 height 6
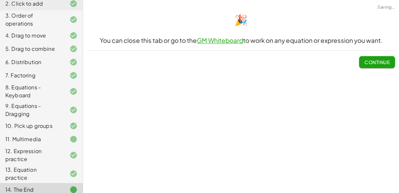
click at [360, 60] on button "Continue" at bounding box center [377, 62] width 36 height 12
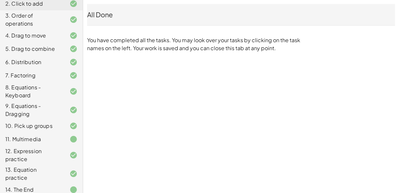
click at [48, 167] on div "13. Equation practice" at bounding box center [31, 174] width 53 height 16
click at [48, 172] on div "13. Equation practice" at bounding box center [31, 174] width 53 height 16
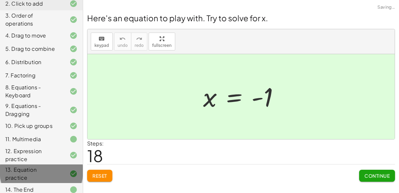
click at [48, 172] on div "13. Equation practice" at bounding box center [31, 174] width 53 height 16
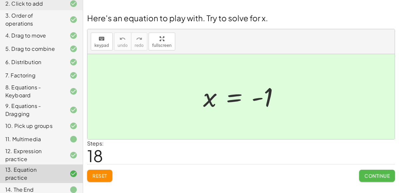
click at [372, 172] on button "Continue" at bounding box center [377, 176] width 36 height 12
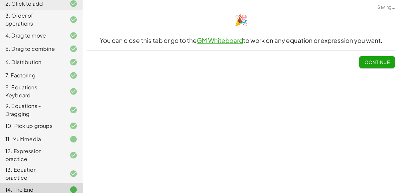
click at [372, 172] on div "Welcome to Graspable Math! Graspable Math turns math symbols into objects you c…" at bounding box center [241, 96] width 316 height 193
click at [233, 42] on link "GM Whiteboard" at bounding box center [220, 41] width 46 height 8
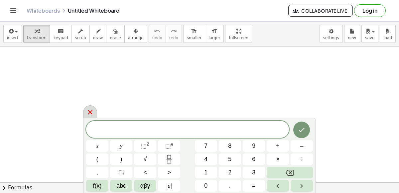
click at [92, 110] on icon at bounding box center [90, 112] width 8 height 8
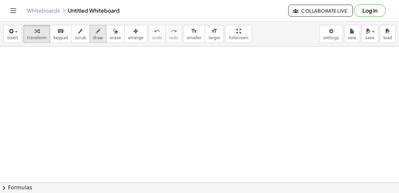
click at [96, 27] on icon "button" at bounding box center [98, 31] width 5 height 8
